Goal: Find contact information: Find contact information

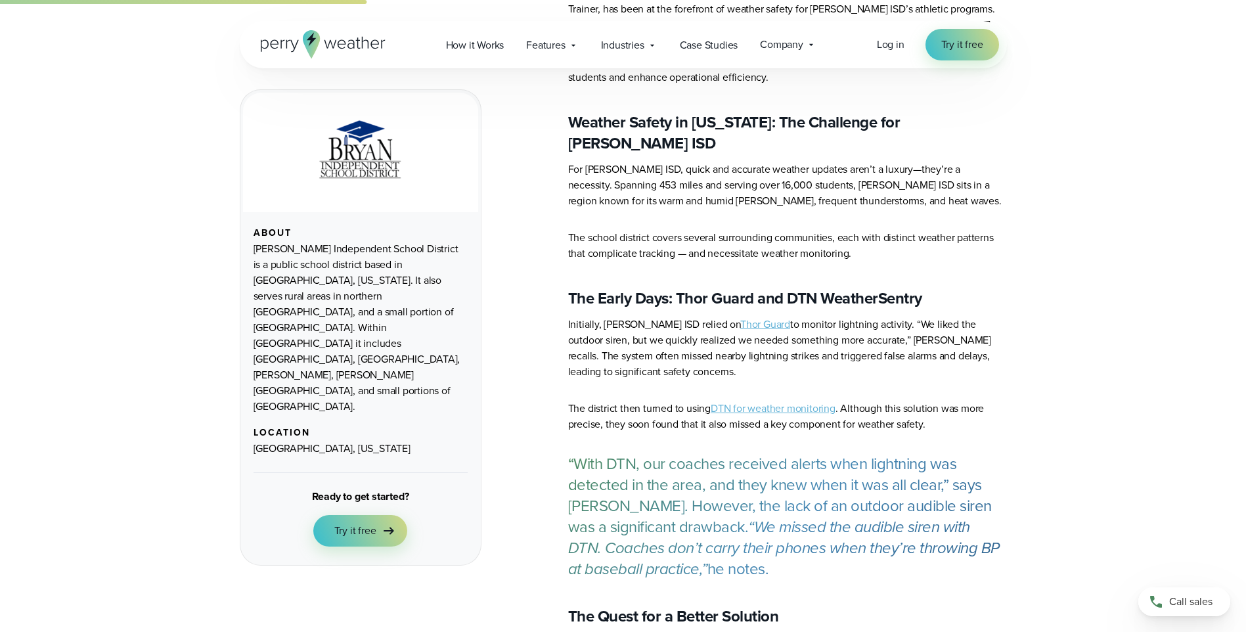
scroll to position [854, 0]
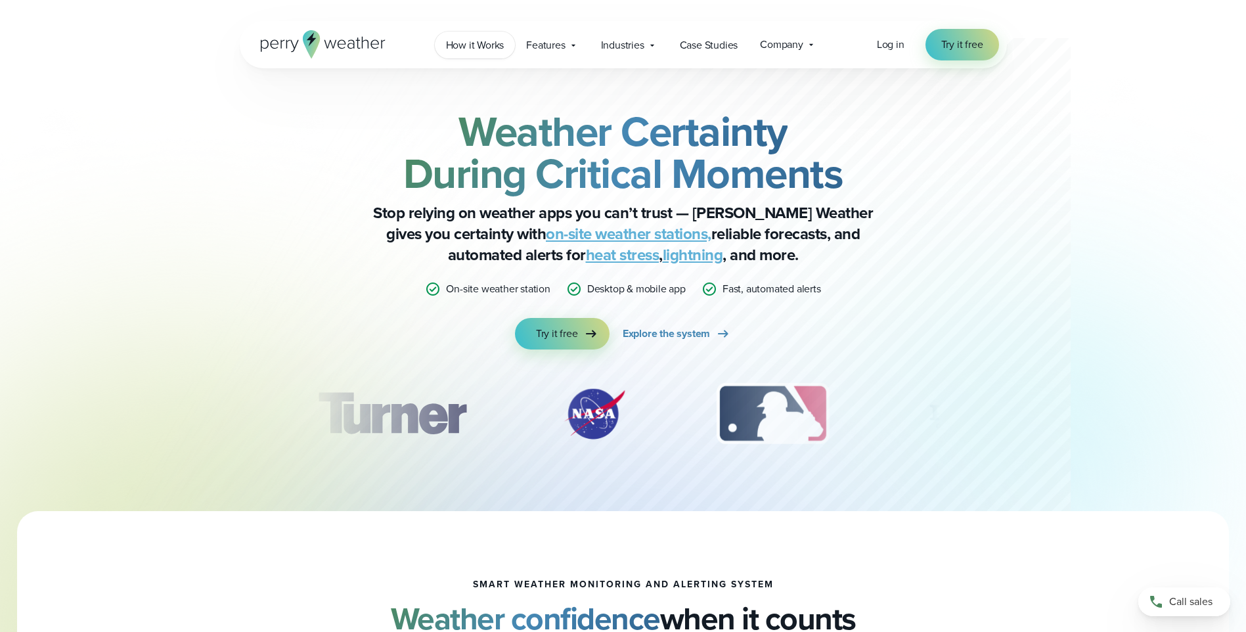
click at [490, 41] on span "How it Works" at bounding box center [475, 45] width 58 height 16
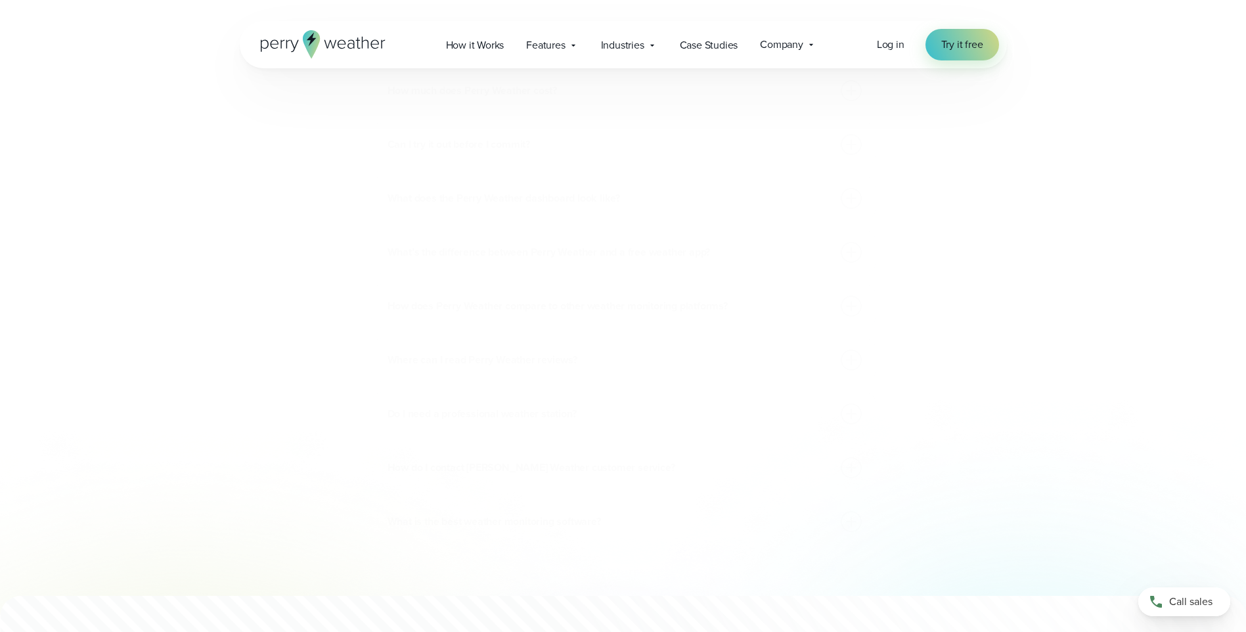
scroll to position [3601, 0]
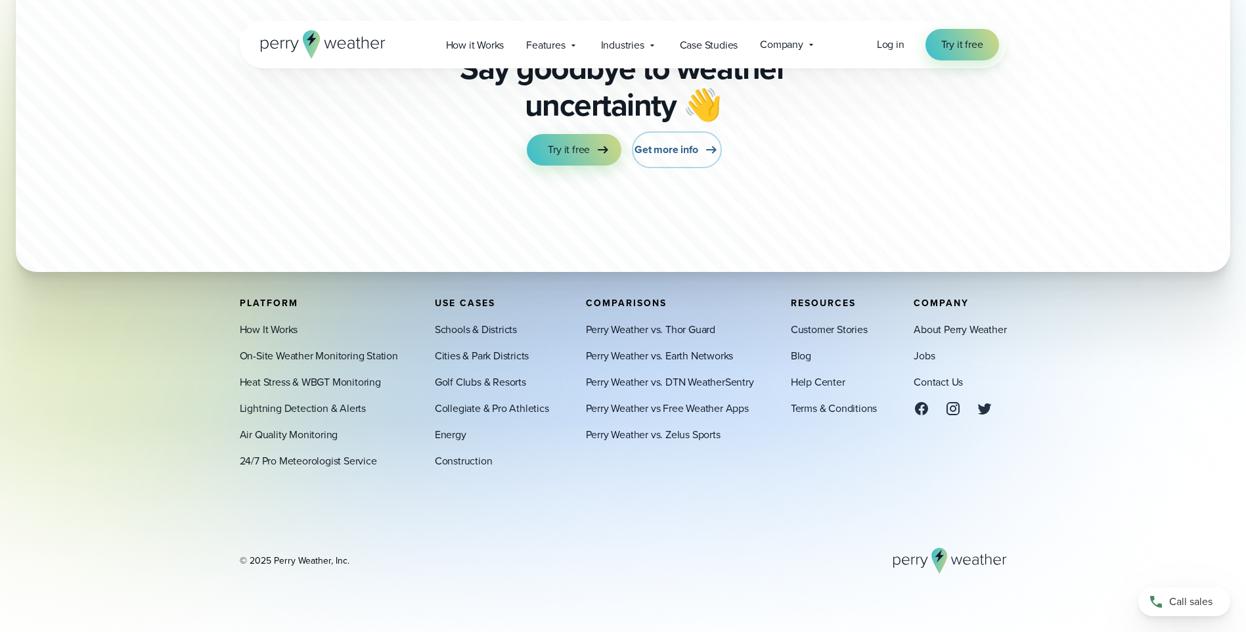
click at [684, 142] on span "Get more info" at bounding box center [665, 150] width 63 height 16
